Goal: Information Seeking & Learning: Learn about a topic

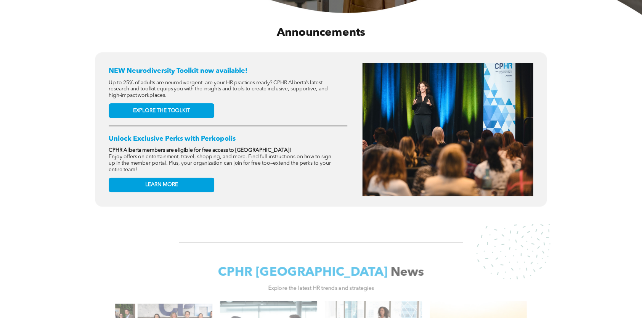
scroll to position [305, 0]
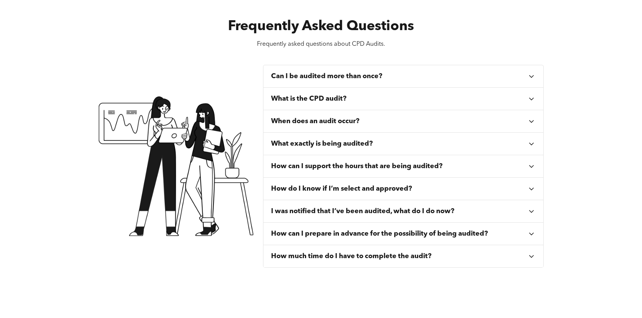
scroll to position [267, 0]
click at [357, 97] on div "What is the CPD audit?" at bounding box center [399, 98] width 256 height 8
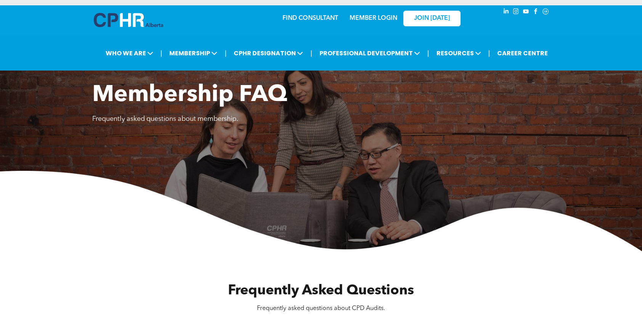
scroll to position [114, 0]
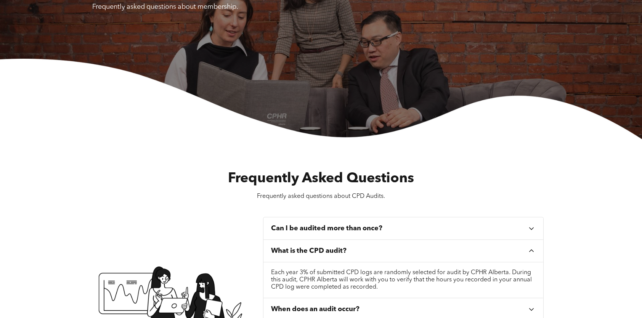
click at [331, 233] on h3 "Can I be audited more than once?" at bounding box center [326, 228] width 111 height 8
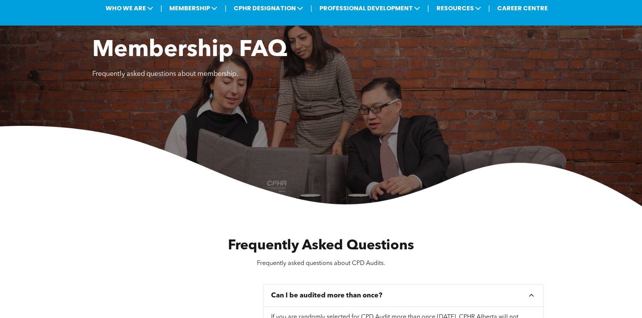
scroll to position [0, 0]
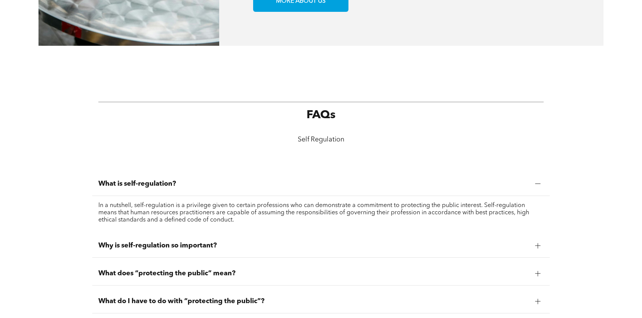
scroll to position [534, 0]
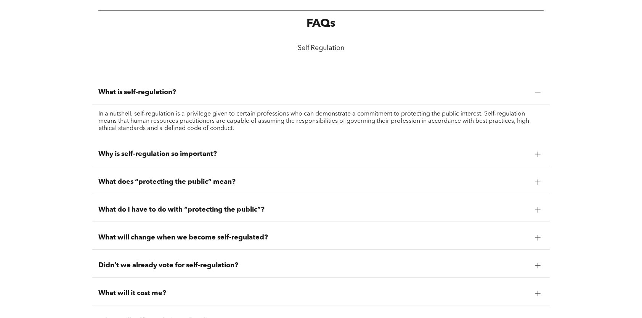
click at [193, 154] on span "Why is self-regulation so important?" at bounding box center [313, 154] width 431 height 8
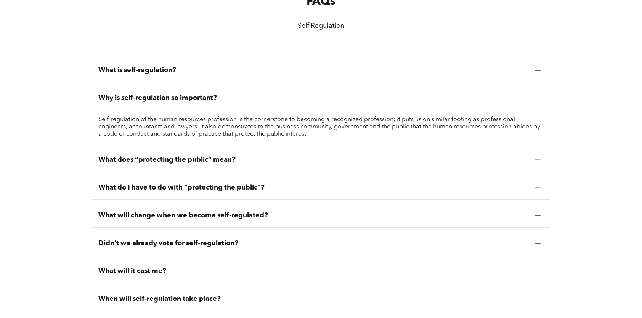
scroll to position [648, 0]
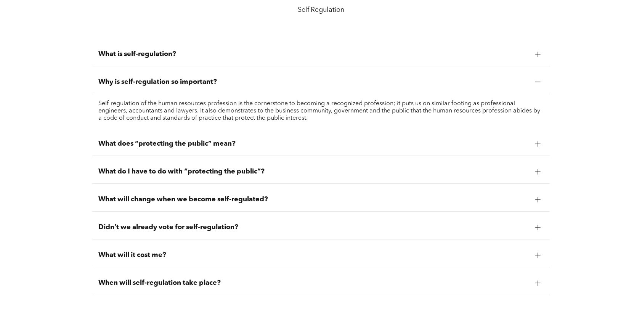
click at [191, 63] on div "What is self-regulation?" at bounding box center [321, 54] width 458 height 24
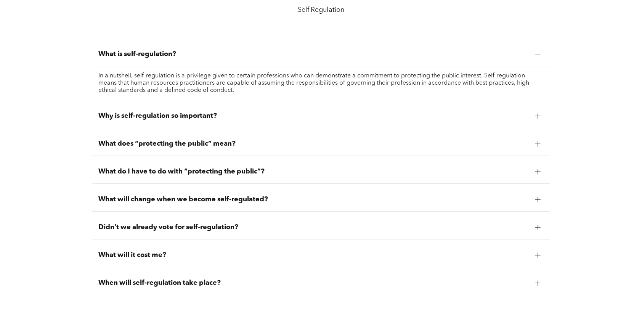
click at [201, 143] on span "What does “protecting the public” mean?" at bounding box center [313, 144] width 431 height 8
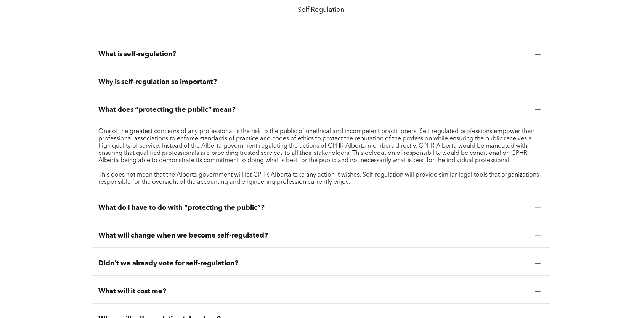
click at [212, 209] on span "What do I have to do with “protecting the public”?" at bounding box center [313, 208] width 431 height 8
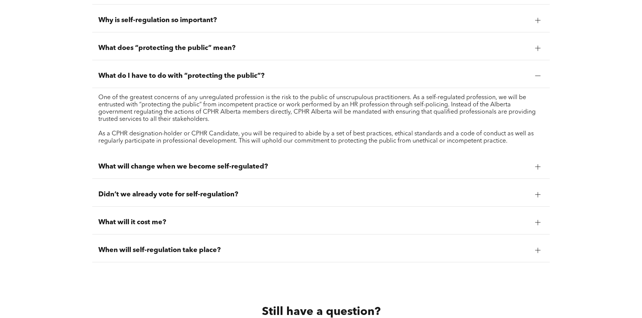
scroll to position [725, 0]
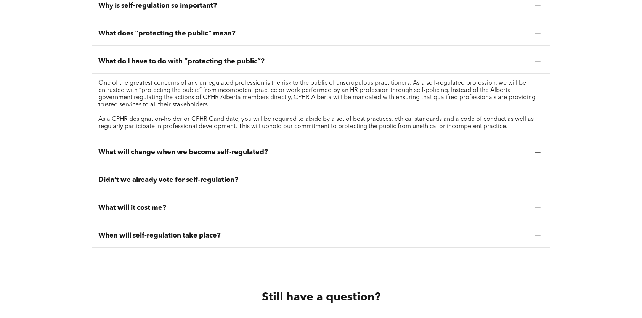
click at [203, 237] on span "When will self-regulation take place?" at bounding box center [313, 236] width 431 height 8
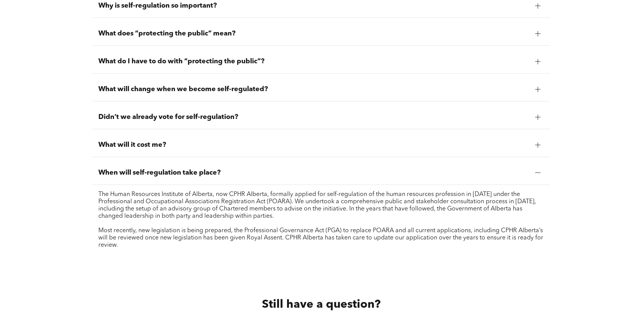
scroll to position [763, 0]
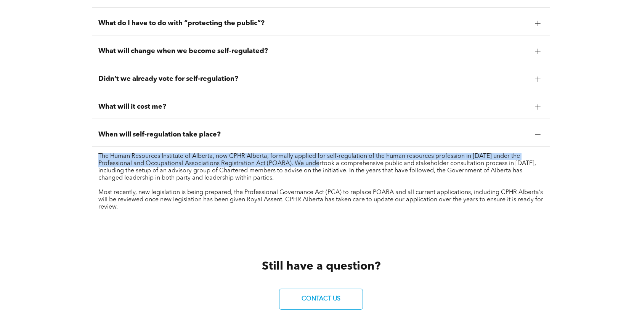
drag, startPoint x: 97, startPoint y: 157, endPoint x: 303, endPoint y: 166, distance: 206.2
click at [303, 166] on div "The Human Resources Institute of Alberta, now CPHR Alberta, formally applied fo…" at bounding box center [321, 182] width 458 height 70
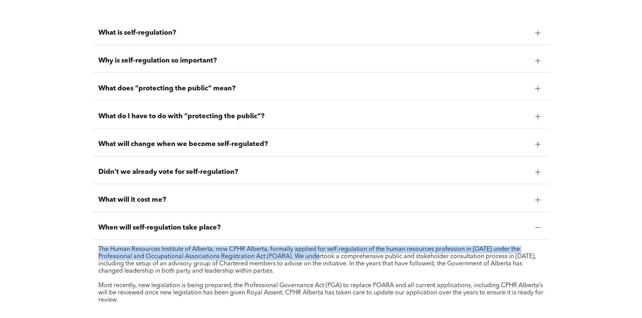
scroll to position [610, 0]
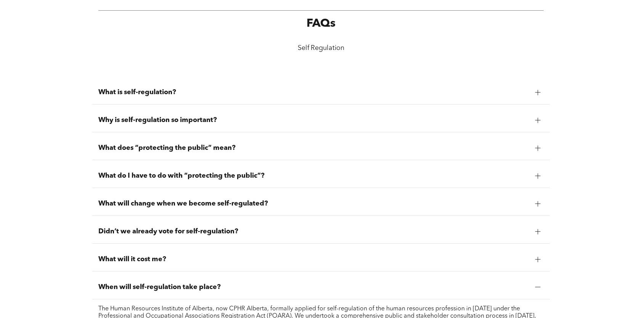
click at [128, 96] on span "What is self-regulation?" at bounding box center [313, 92] width 431 height 8
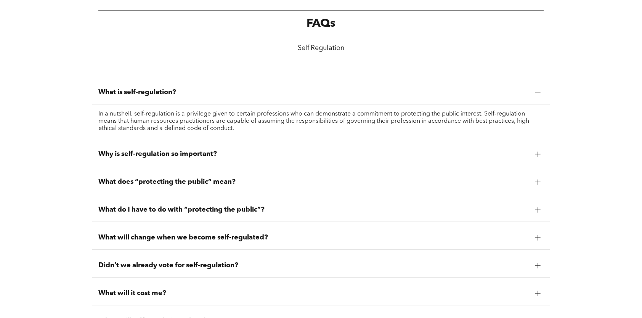
click at [150, 95] on span "What is self-regulation?" at bounding box center [313, 92] width 431 height 8
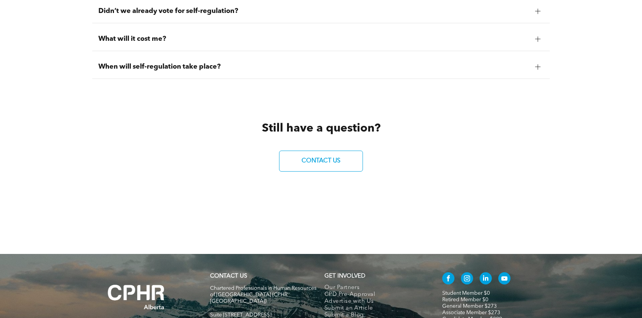
scroll to position [797, 0]
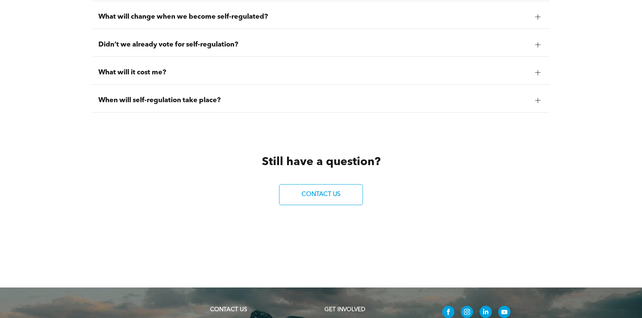
click at [223, 108] on div "When will self-regulation take place?" at bounding box center [321, 100] width 458 height 24
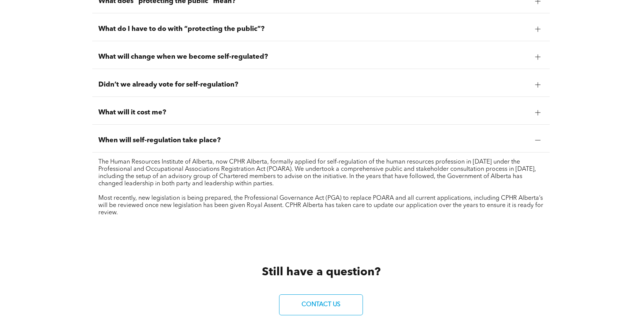
scroll to position [721, 0]
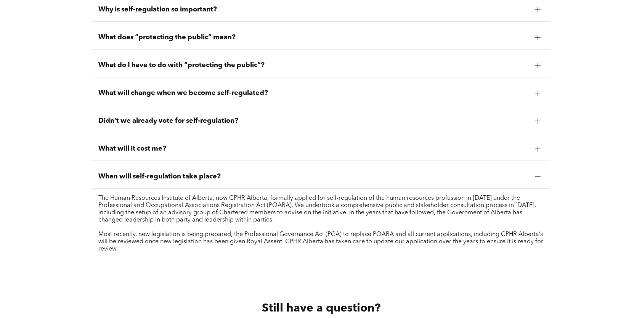
click at [235, 125] on span "Didn’t we already vote for self-regulation?" at bounding box center [313, 121] width 431 height 8
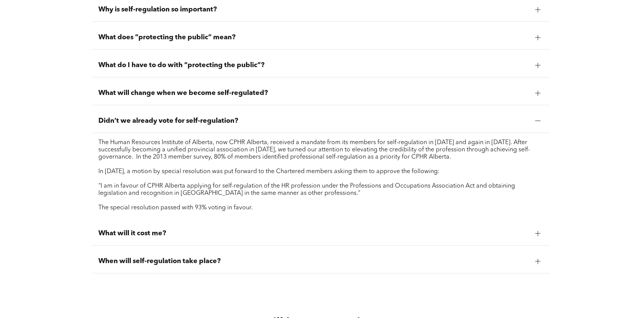
click at [253, 123] on span "Didn’t we already vote for self-regulation?" at bounding box center [313, 121] width 431 height 8
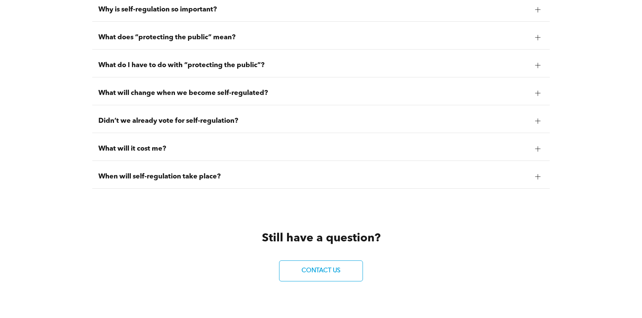
click at [275, 96] on span "What will change when we become self-regulated?" at bounding box center [313, 93] width 431 height 8
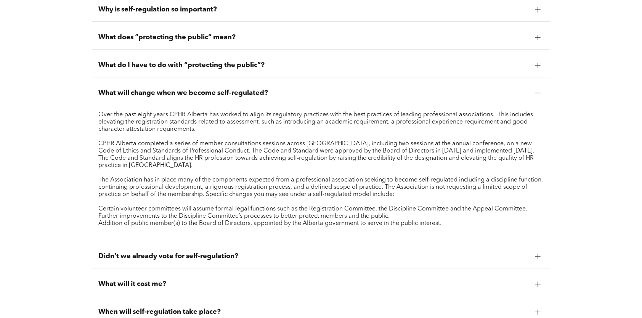
click at [221, 37] on span "What does “protecting the public” mean?" at bounding box center [313, 37] width 431 height 8
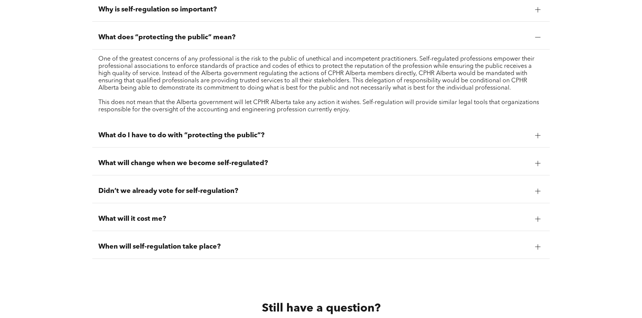
click at [243, 14] on span "Why is self-regulation so important?" at bounding box center [313, 9] width 431 height 8
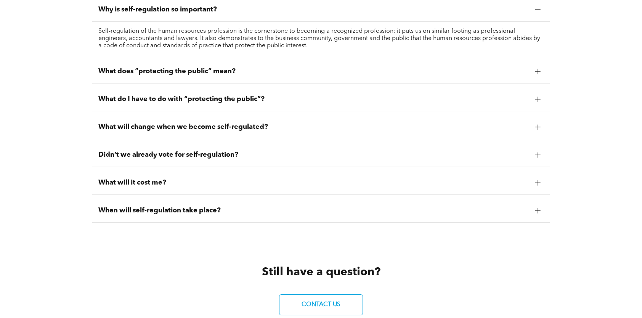
click at [239, 96] on div "What do I have to do with “protecting the public”?" at bounding box center [321, 99] width 458 height 24
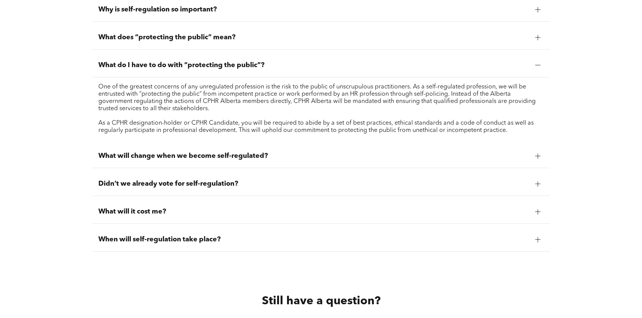
click at [242, 159] on span "What will change when we become self-regulated?" at bounding box center [313, 156] width 431 height 8
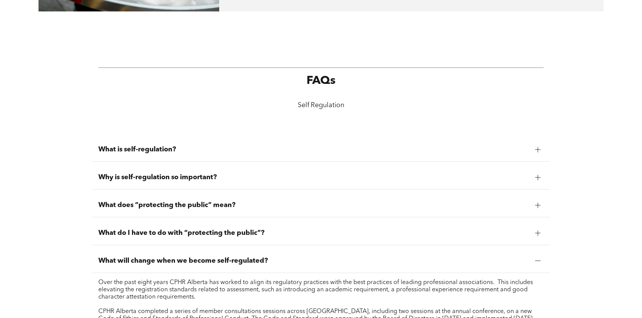
scroll to position [568, 0]
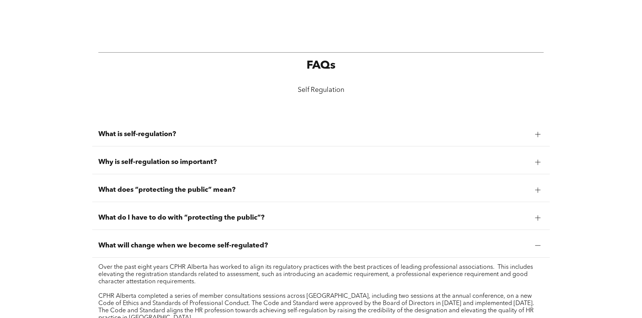
click at [224, 137] on span "What is self-regulation?" at bounding box center [313, 134] width 431 height 8
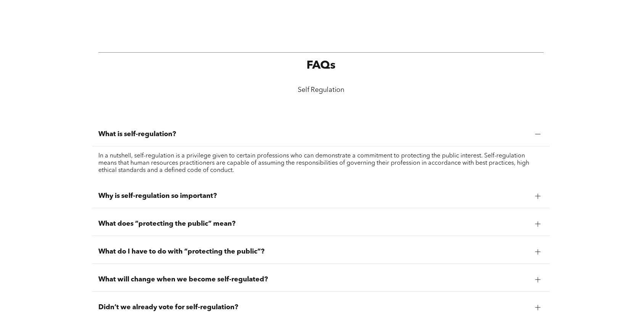
click at [300, 191] on div "Why is self-regulation so important?" at bounding box center [321, 196] width 458 height 24
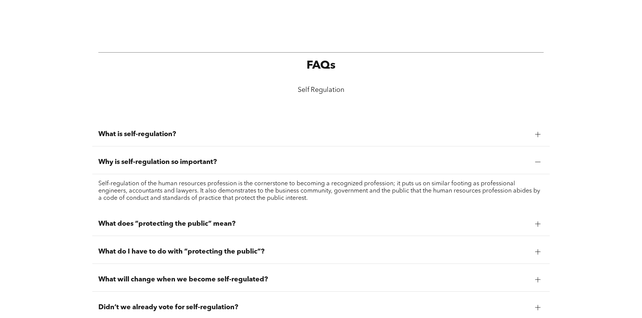
scroll to position [606, 0]
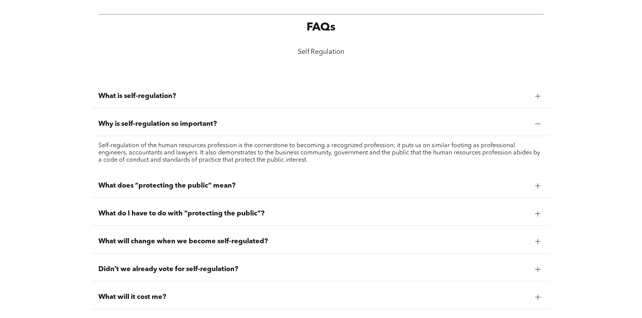
click at [281, 186] on span "What does “protecting the public” mean?" at bounding box center [313, 186] width 431 height 8
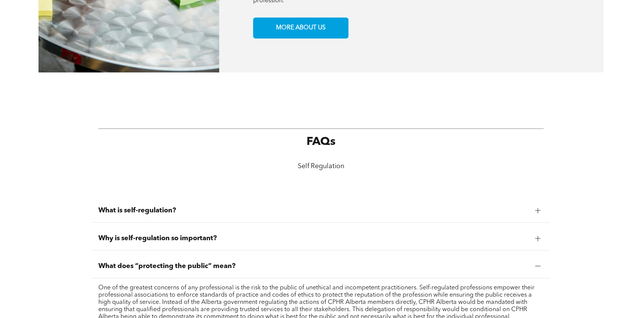
scroll to position [530, 0]
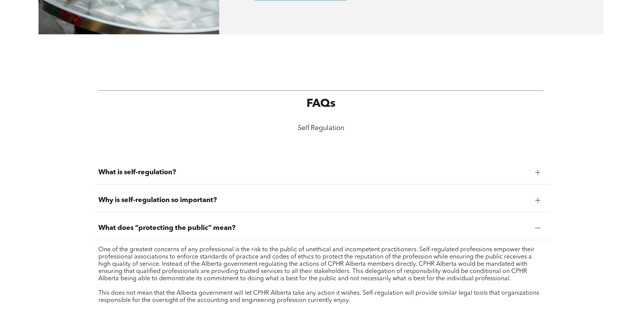
click at [545, 198] on div "Why is self-regulation so important?" at bounding box center [321, 200] width 458 height 24
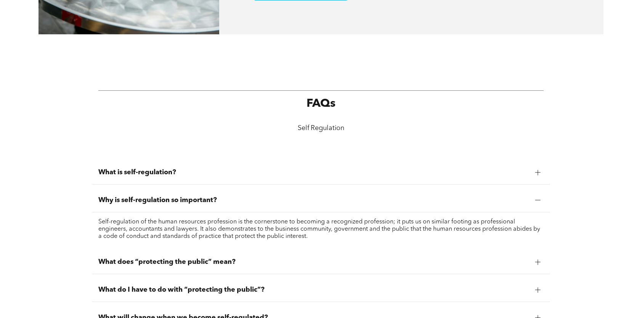
click at [541, 177] on div at bounding box center [537, 172] width 11 height 11
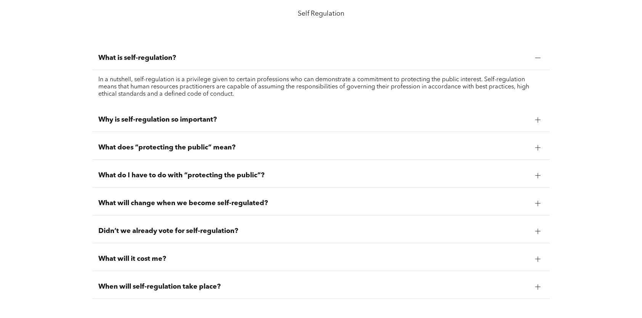
click at [543, 181] on div at bounding box center [537, 175] width 11 height 11
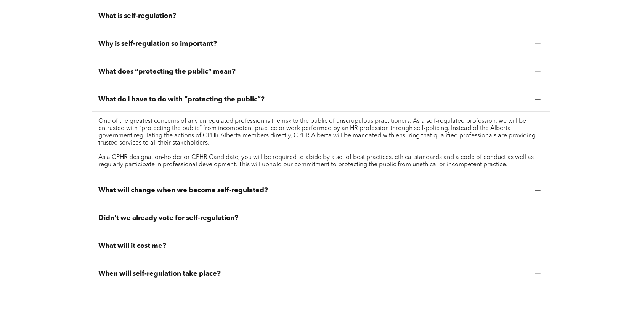
click at [539, 193] on div at bounding box center [538, 190] width 5 height 5
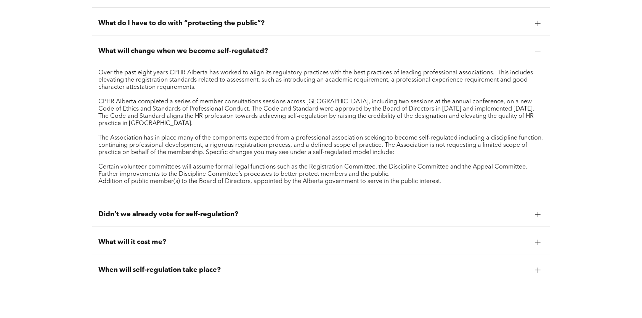
click at [539, 213] on div at bounding box center [537, 214] width 11 height 11
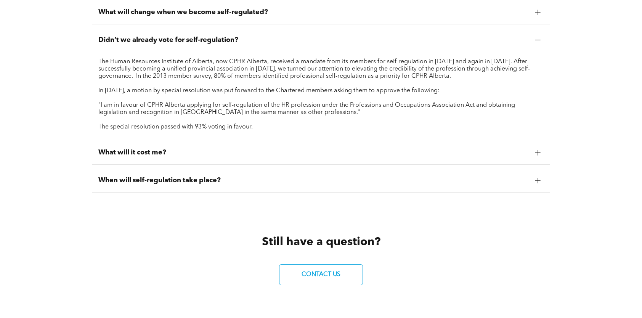
scroll to position [877, 0]
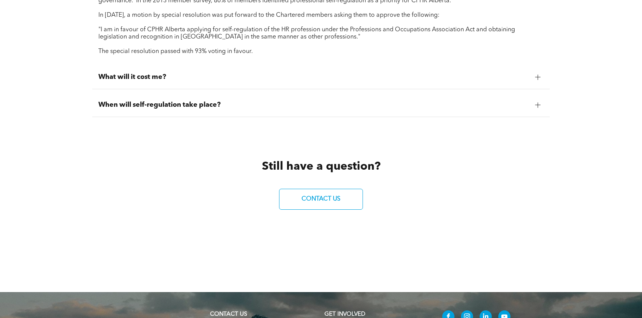
click at [537, 77] on div at bounding box center [538, 76] width 5 height 5
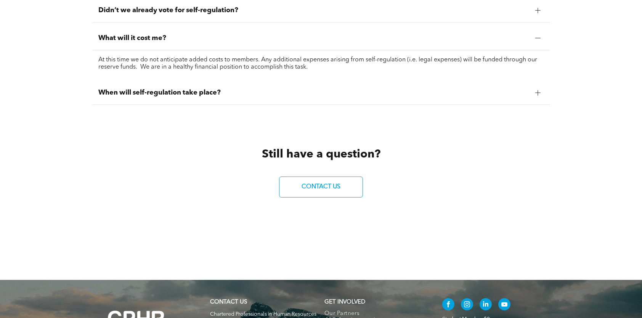
scroll to position [801, 0]
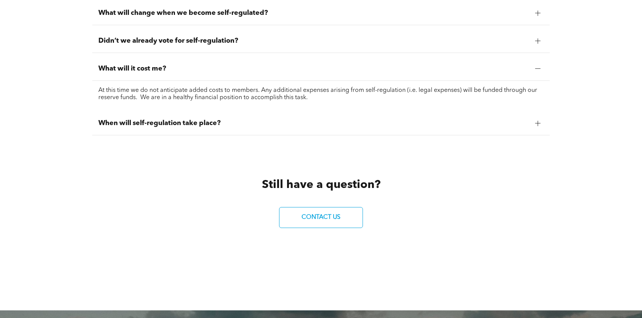
click at [536, 122] on div at bounding box center [538, 123] width 5 height 5
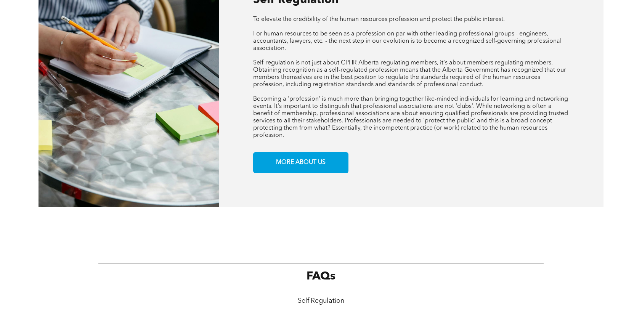
scroll to position [343, 0]
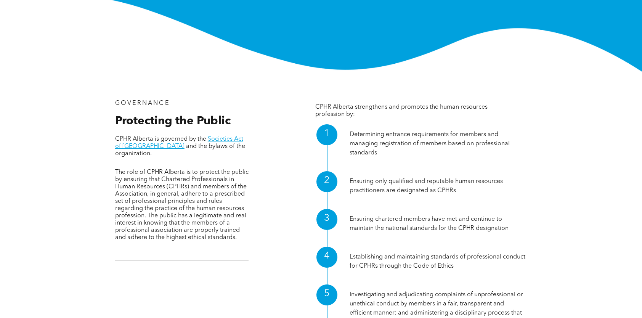
scroll to position [148, 0]
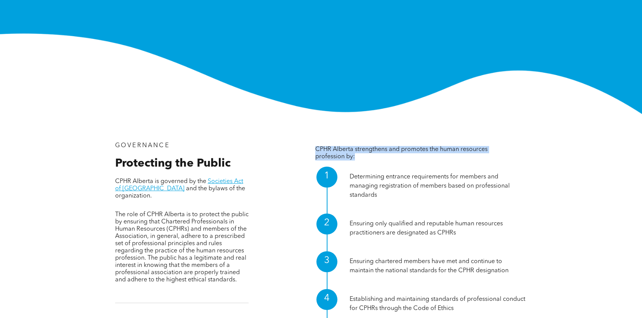
drag, startPoint x: 358, startPoint y: 156, endPoint x: 317, endPoint y: 150, distance: 42.0
click at [317, 150] on p "CPHR Alberta strengthens and promotes the human resources profession by:" at bounding box center [415, 153] width 201 height 14
copy span "CPHR Alberta strengthens and promotes the human resources profession by:"
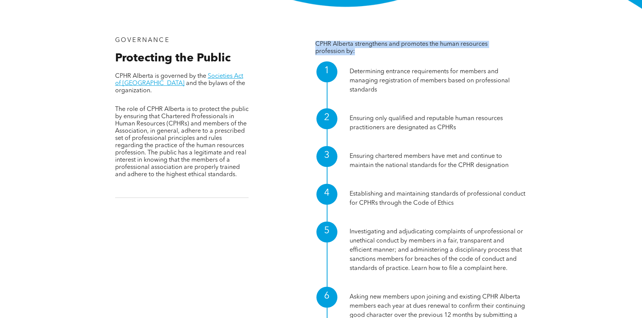
scroll to position [262, 0]
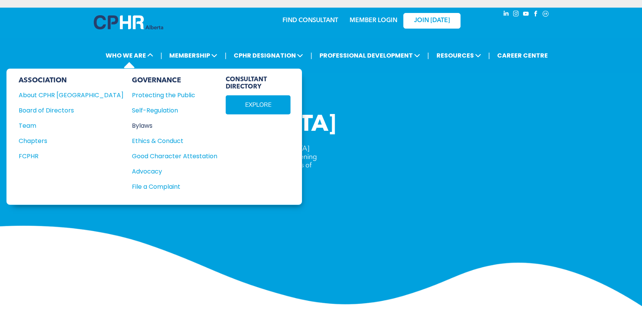
click at [132, 122] on div "Bylaws" at bounding box center [170, 126] width 77 height 10
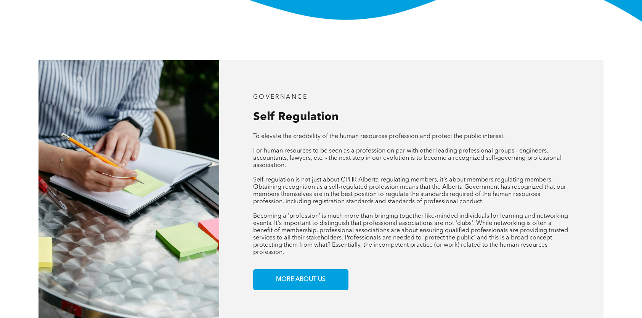
scroll to position [267, 0]
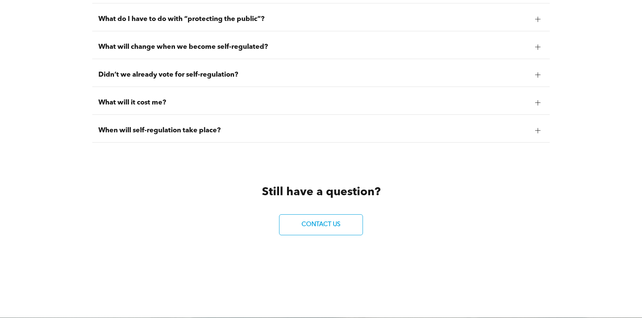
click at [249, 131] on span "When will self-regulation take place?" at bounding box center [313, 130] width 431 height 8
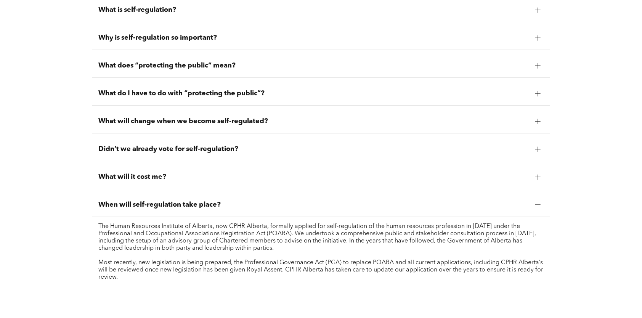
scroll to position [677, 0]
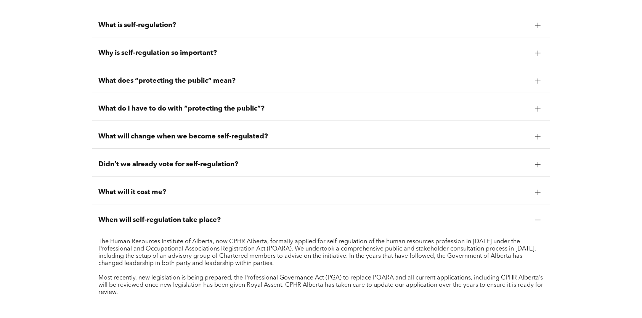
click at [212, 189] on span "What will it cost me?" at bounding box center [313, 192] width 431 height 8
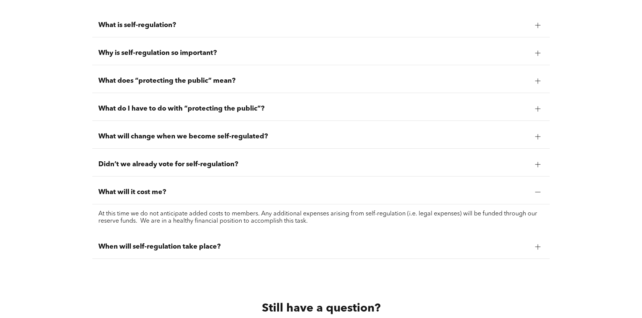
click at [212, 166] on span "Didn’t we already vote for self-regulation?" at bounding box center [313, 164] width 431 height 8
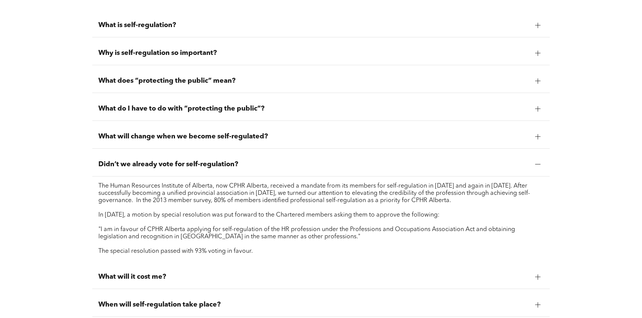
click at [244, 139] on span "What will change when we become self-regulated?" at bounding box center [313, 136] width 431 height 8
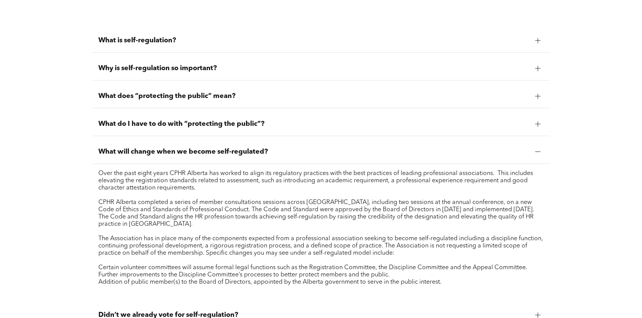
scroll to position [639, 0]
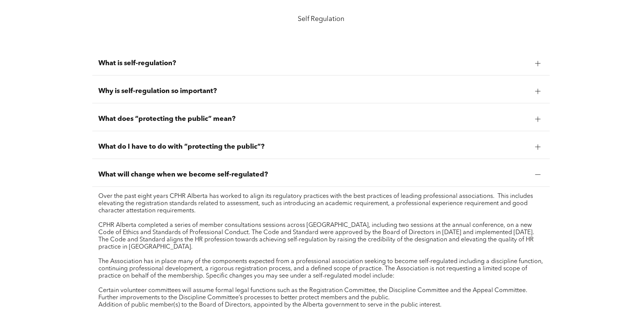
click at [320, 143] on div "What do I have to do with “protecting the public”?" at bounding box center [321, 147] width 458 height 24
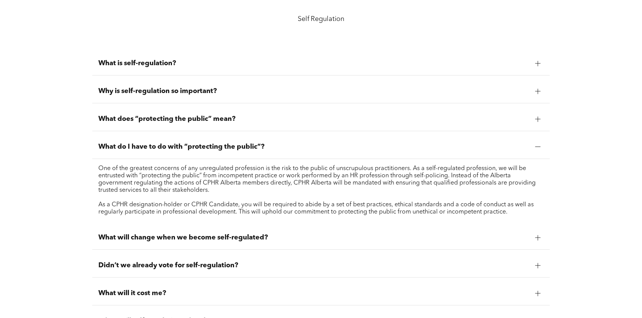
click at [305, 133] on ul "What is self-regulation? In a nutshell, self-regulation is a privilege given to…" at bounding box center [321, 192] width 458 height 282
click at [284, 103] on div "Why is self-regulation so important?" at bounding box center [321, 91] width 458 height 24
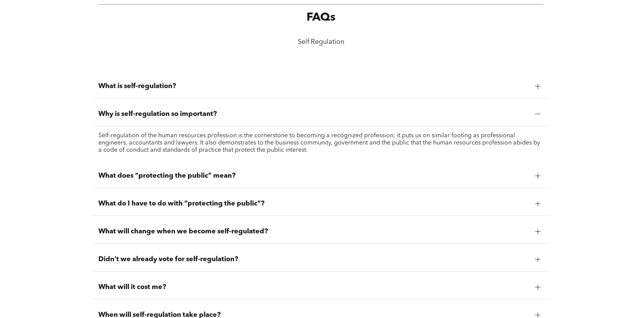
scroll to position [601, 0]
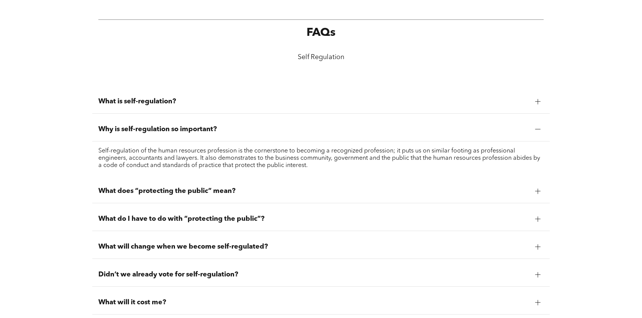
click at [318, 106] on span "What is self-regulation?" at bounding box center [313, 101] width 431 height 8
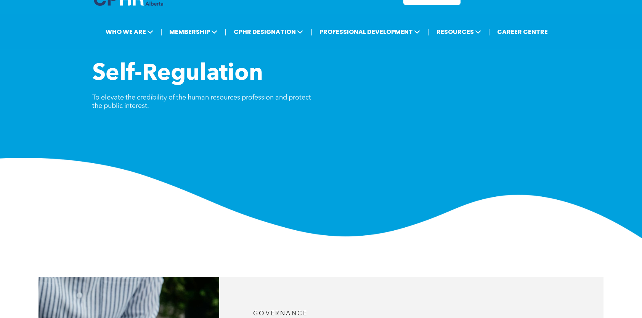
scroll to position [0, 0]
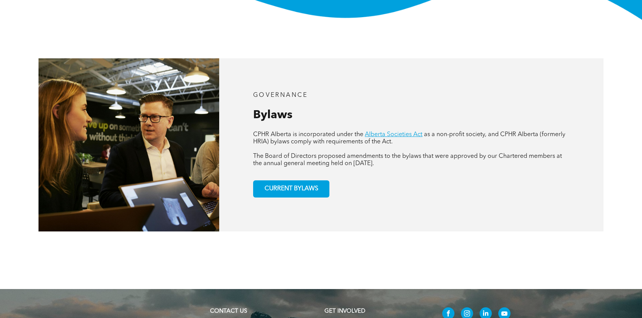
scroll to position [346, 0]
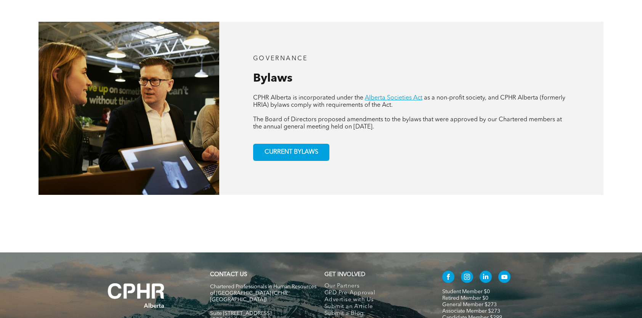
scroll to position [267, 0]
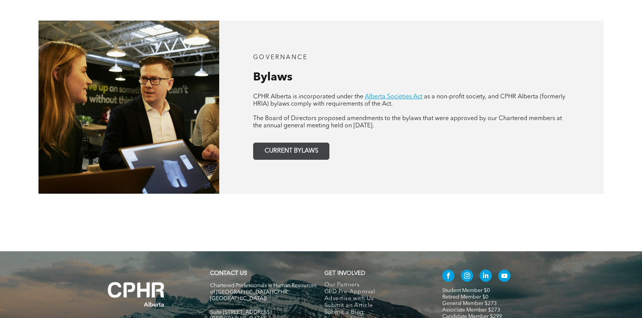
click at [300, 151] on span "CURRENT BYLAWS" at bounding box center [291, 151] width 59 height 15
